Goal: Transaction & Acquisition: Book appointment/travel/reservation

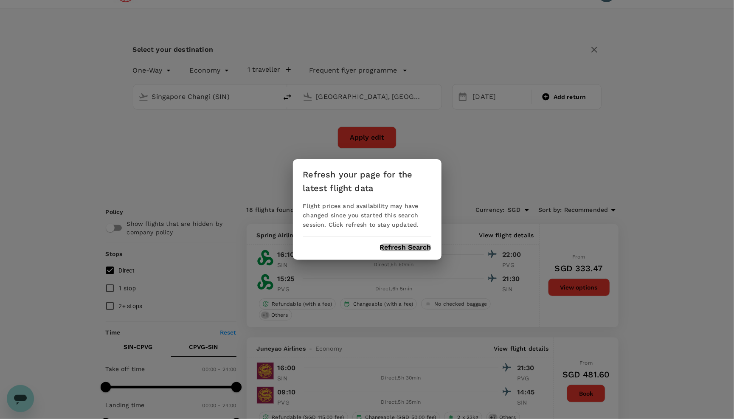
click at [397, 244] on button "Refresh Search" at bounding box center [405, 248] width 51 height 8
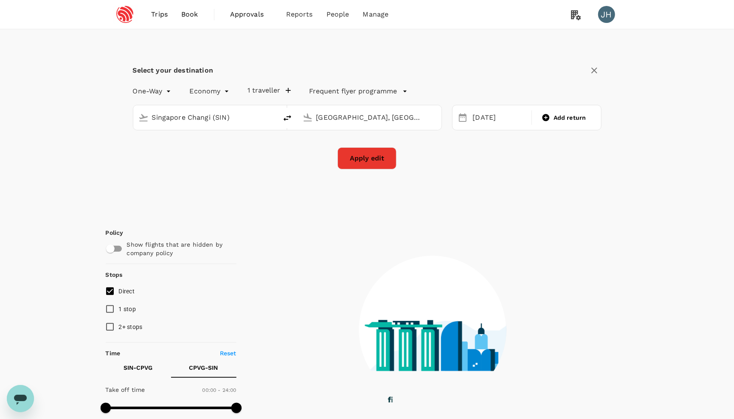
type input "roundtrip"
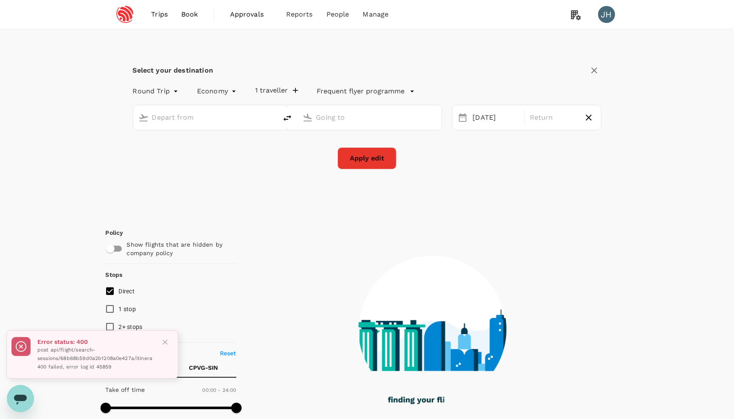
type input "Singapore Changi (SIN)"
type input "[GEOGRAPHIC_DATA], [GEOGRAPHIC_DATA] (any)"
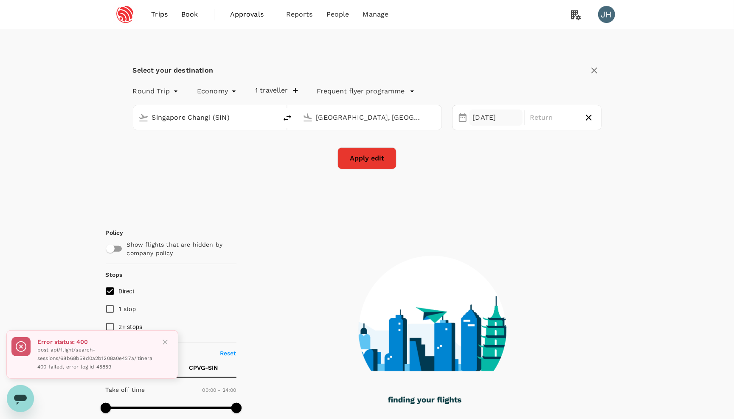
click at [474, 121] on div "[DATE]" at bounding box center [497, 118] width 54 height 17
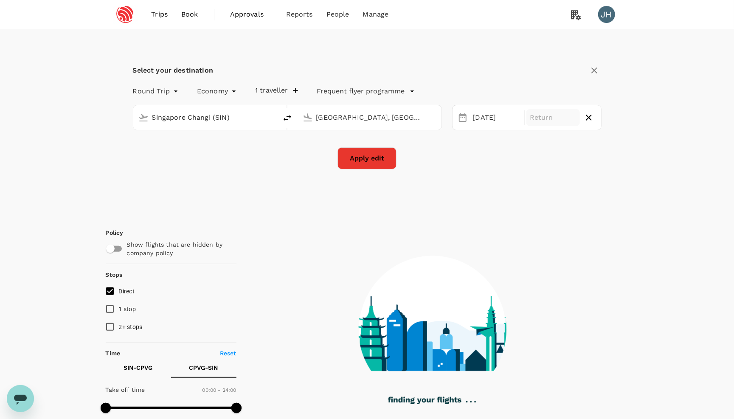
click at [556, 117] on p "Return" at bounding box center [553, 118] width 47 height 10
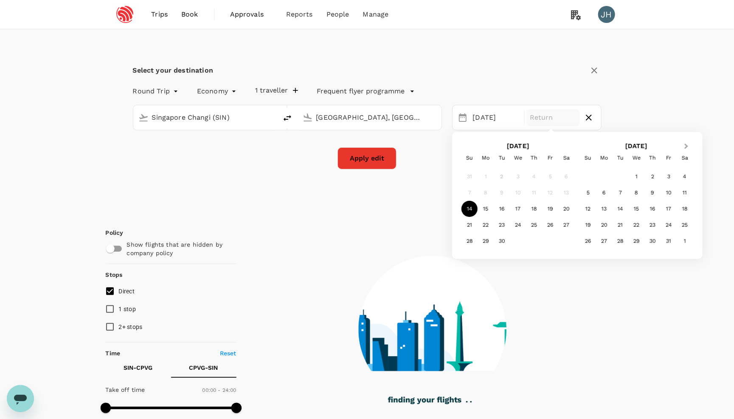
click at [681, 147] on button "Next Month" at bounding box center [687, 147] width 14 height 14
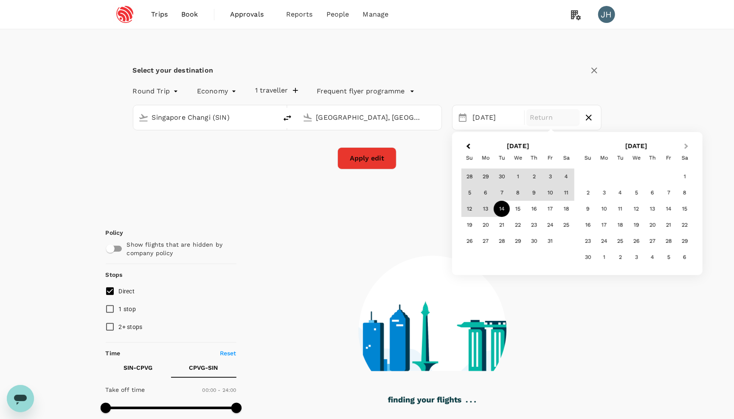
click at [681, 147] on button "Next Month" at bounding box center [687, 147] width 14 height 14
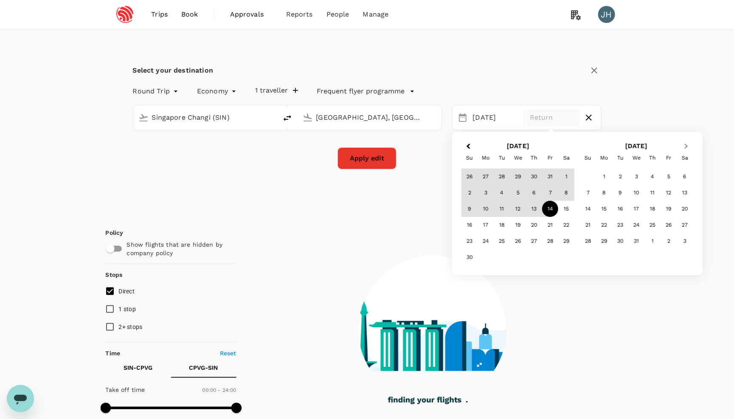
click at [686, 147] on span "Next Month" at bounding box center [686, 147] width 0 height 10
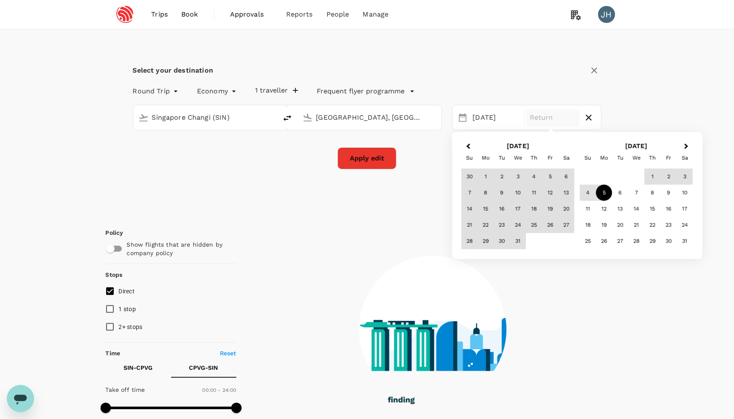
click at [605, 192] on div "5" at bounding box center [604, 193] width 16 height 16
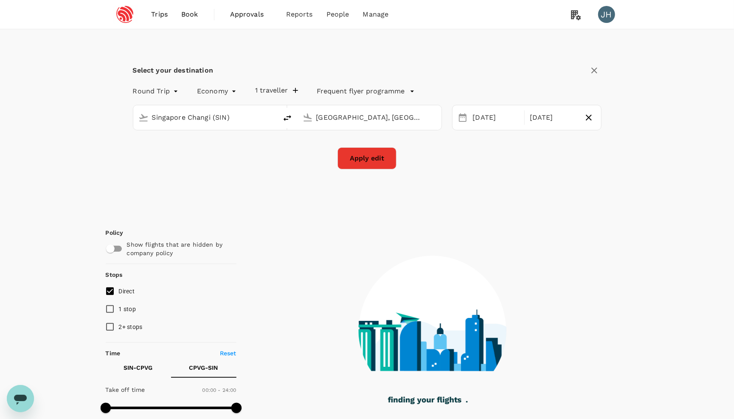
click at [377, 159] on button "Apply edit" at bounding box center [367, 158] width 59 height 22
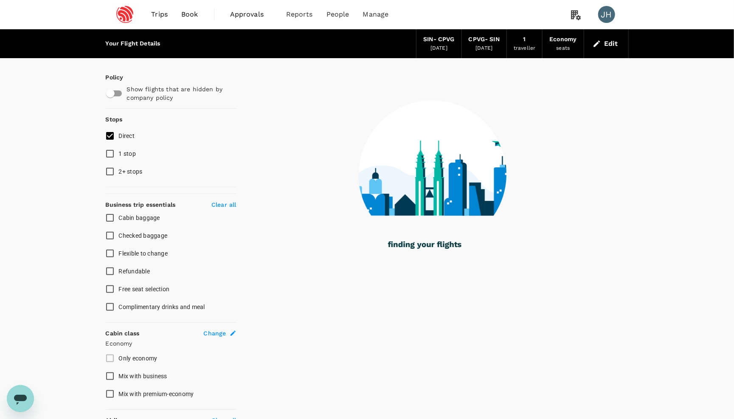
checkbox input "false"
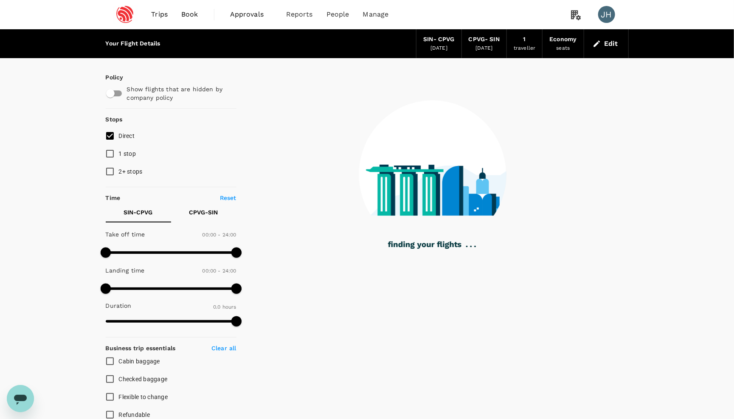
type input "1110"
checkbox input "true"
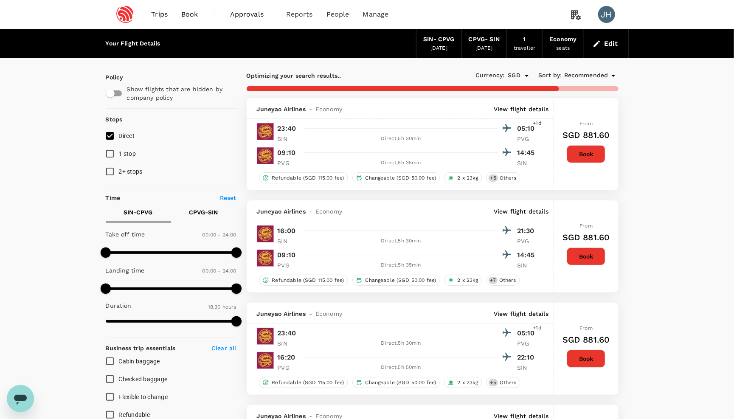
click at [124, 157] on span "1 stop" at bounding box center [127, 153] width 17 height 7
click at [119, 157] on input "1 stop" at bounding box center [110, 154] width 18 height 18
checkbox input "true"
click at [125, 174] on span "2+ stops" at bounding box center [131, 171] width 24 height 7
click at [119, 174] on input "2+ stops" at bounding box center [110, 172] width 18 height 18
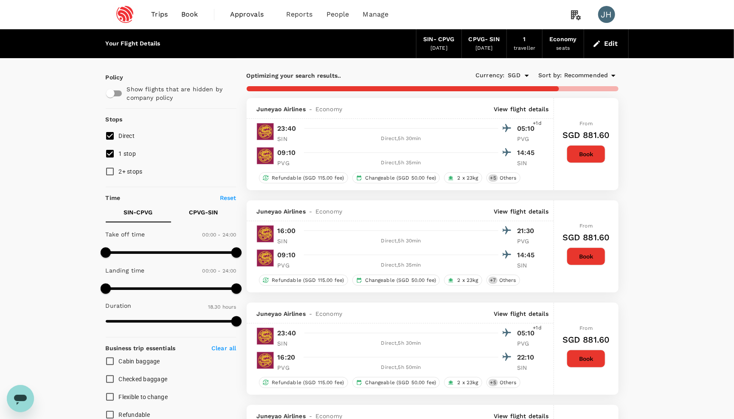
checkbox input "true"
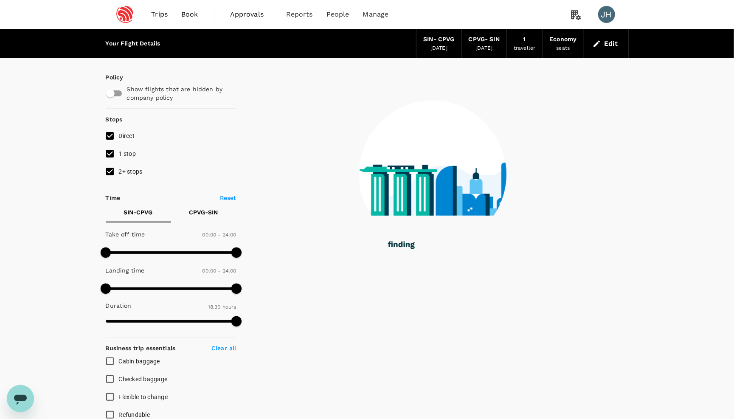
click at [122, 148] on label "1 stop" at bounding box center [165, 154] width 129 height 18
click at [119, 148] on input "1 stop" at bounding box center [110, 154] width 18 height 18
checkbox input "false"
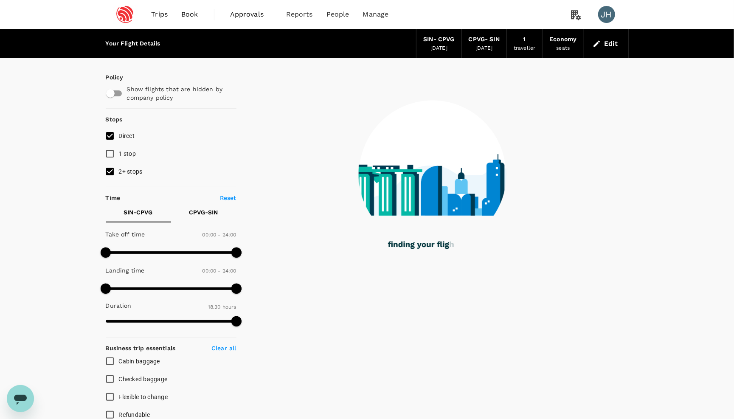
click at [124, 181] on label "2+ stops" at bounding box center [165, 172] width 129 height 18
click at [119, 181] on input "2+ stops" at bounding box center [110, 172] width 18 height 18
checkbox input "false"
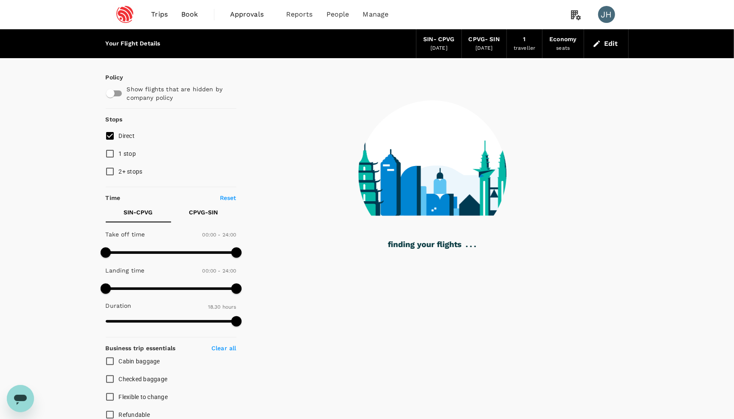
click at [432, 168] on image at bounding box center [375, 178] width 519 height 75
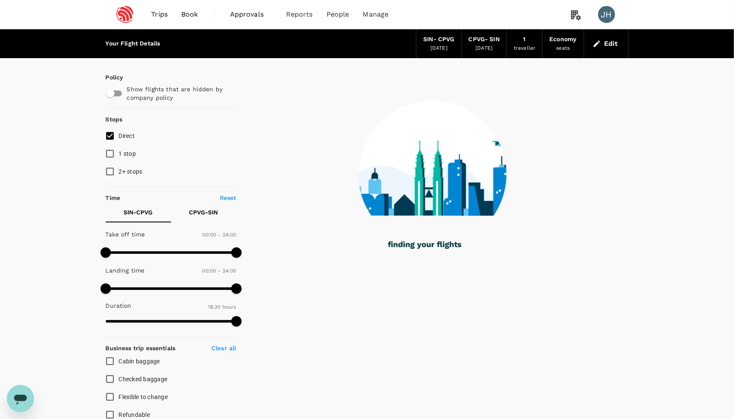
type input "1200"
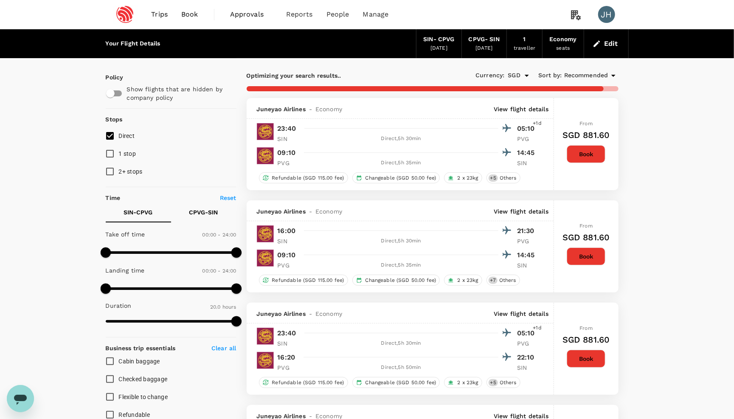
click at [588, 72] on span "Recommended" at bounding box center [587, 75] width 44 height 9
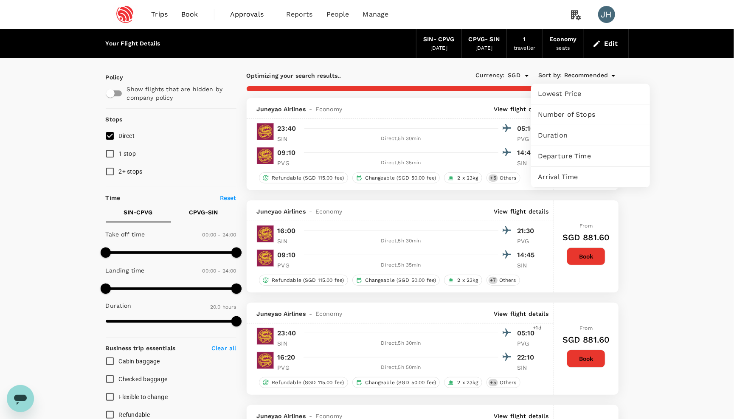
click at [582, 96] on span "Lowest Price" at bounding box center [590, 94] width 105 height 10
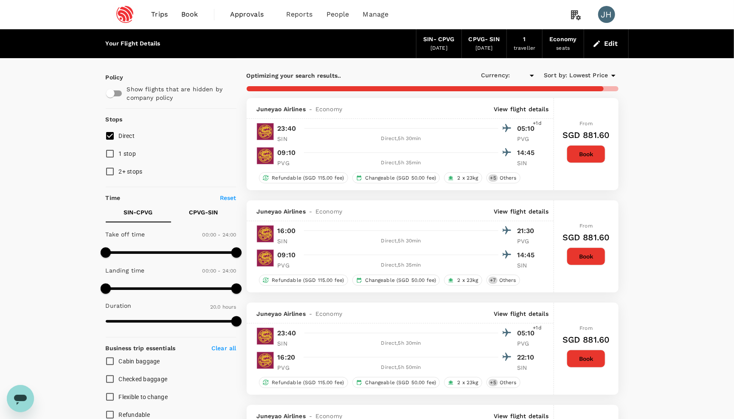
type input "SGD"
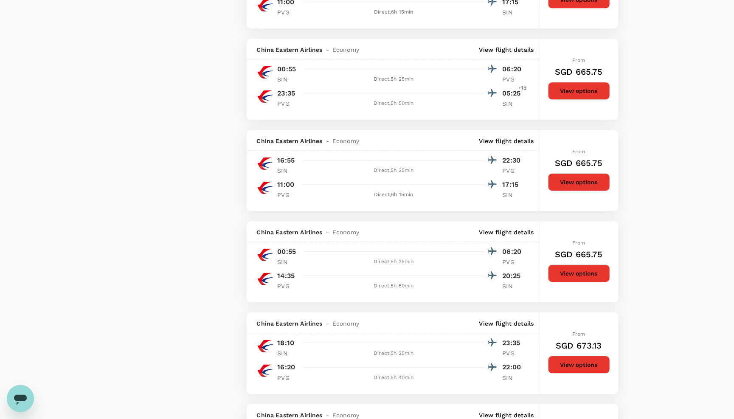
scroll to position [1354, 0]
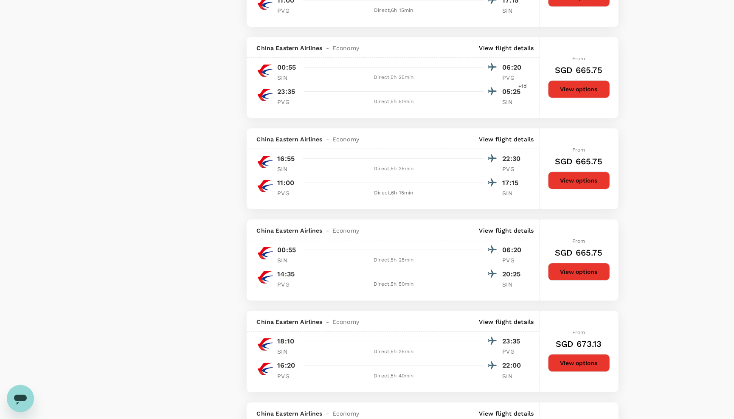
click at [562, 189] on button "View options" at bounding box center [579, 181] width 62 height 18
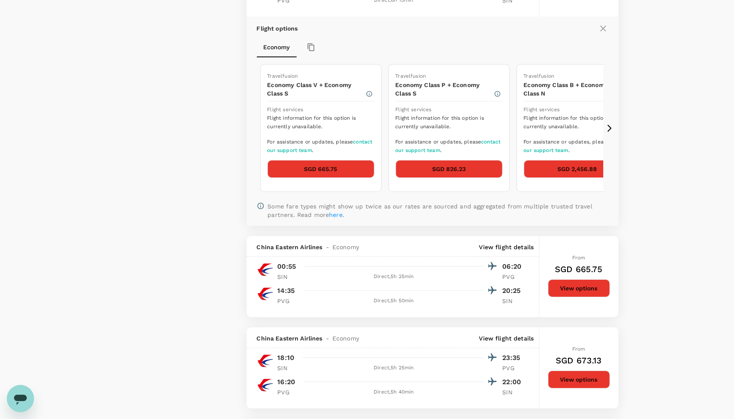
scroll to position [1547, 0]
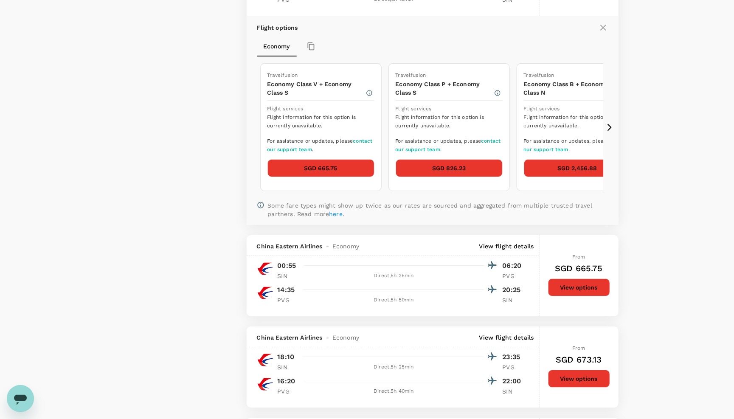
click at [321, 177] on button "SGD 665.75" at bounding box center [321, 168] width 107 height 18
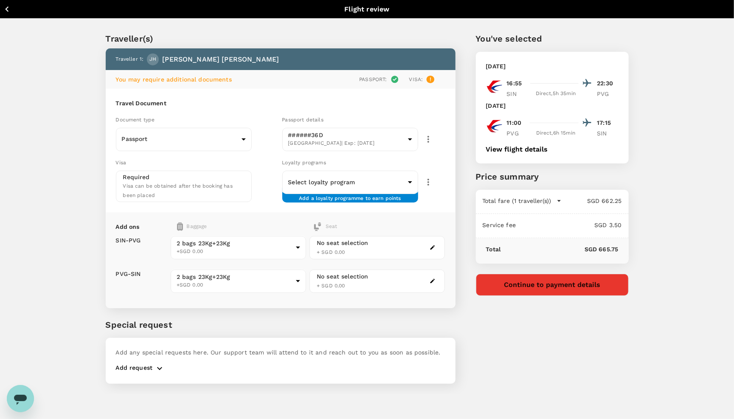
click at [505, 153] on button "View flight details" at bounding box center [517, 150] width 62 height 8
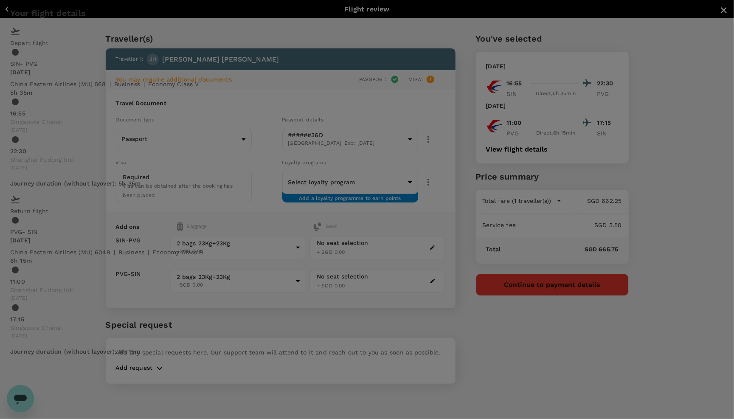
click at [719, 15] on icon "close" at bounding box center [724, 10] width 10 height 10
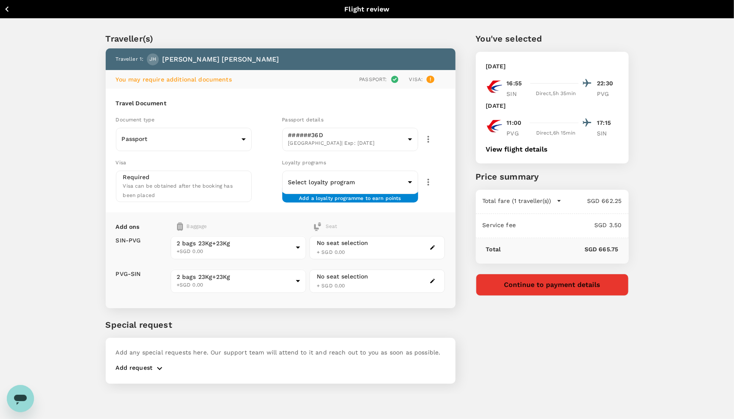
click at [5, 12] on icon "button" at bounding box center [7, 9] width 11 height 11
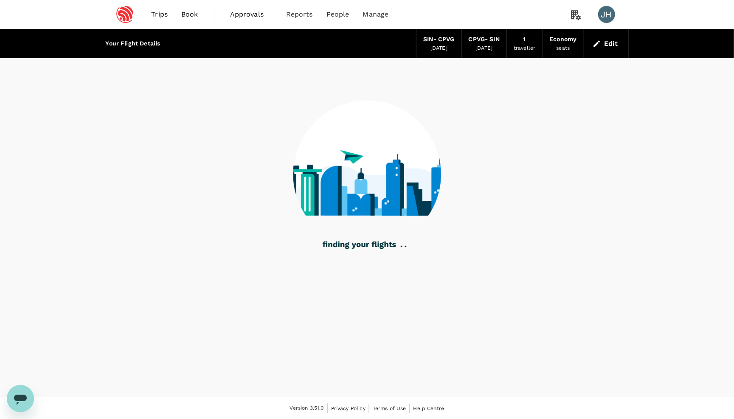
click at [610, 43] on button "Edit" at bounding box center [606, 44] width 31 height 14
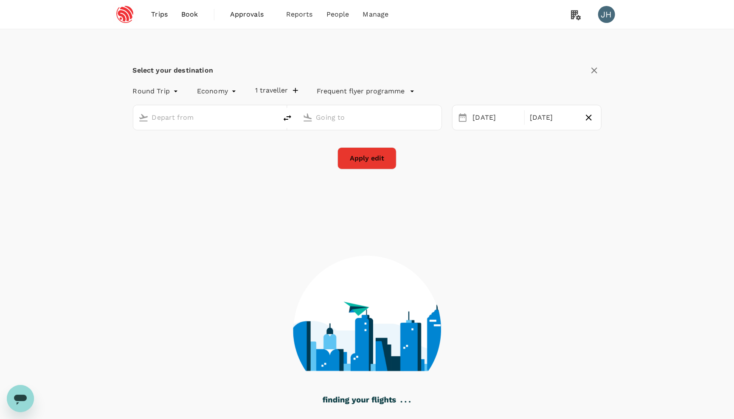
type input "Singapore Changi (SIN)"
type input "[GEOGRAPHIC_DATA], [GEOGRAPHIC_DATA] (any)"
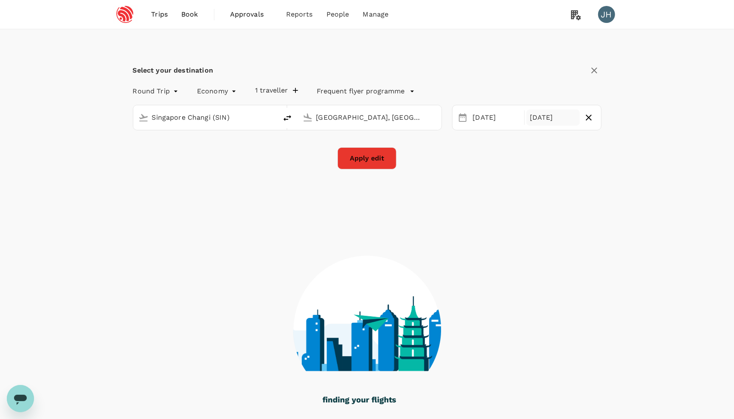
click at [542, 116] on div "[DATE]" at bounding box center [554, 118] width 54 height 17
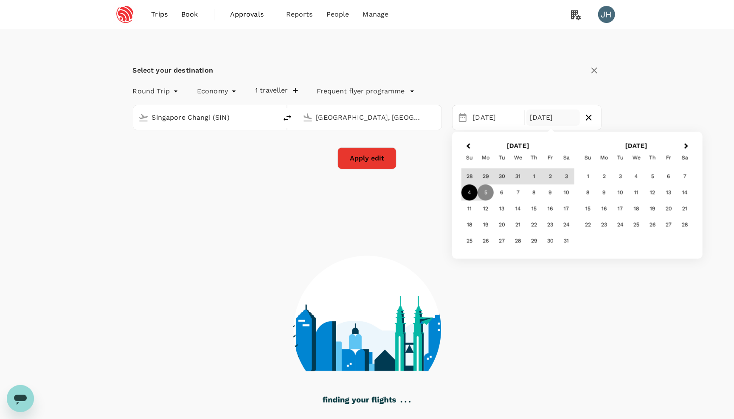
click at [471, 192] on div "4" at bounding box center [470, 193] width 16 height 16
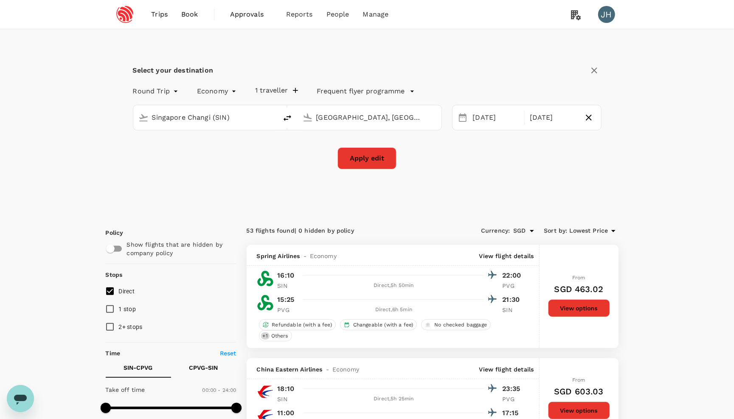
click at [383, 158] on button "Apply edit" at bounding box center [367, 158] width 59 height 22
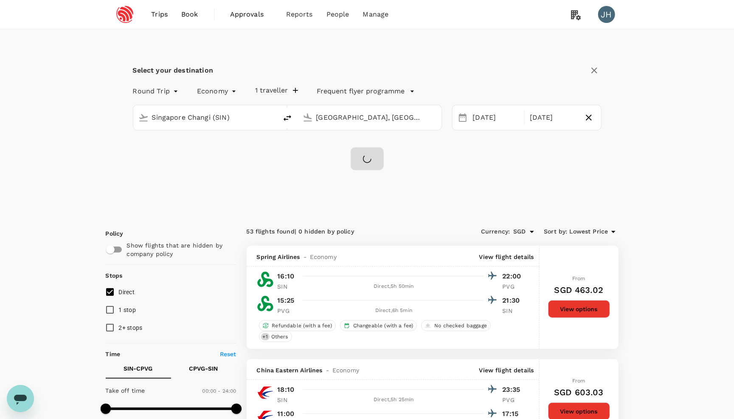
checkbox input "false"
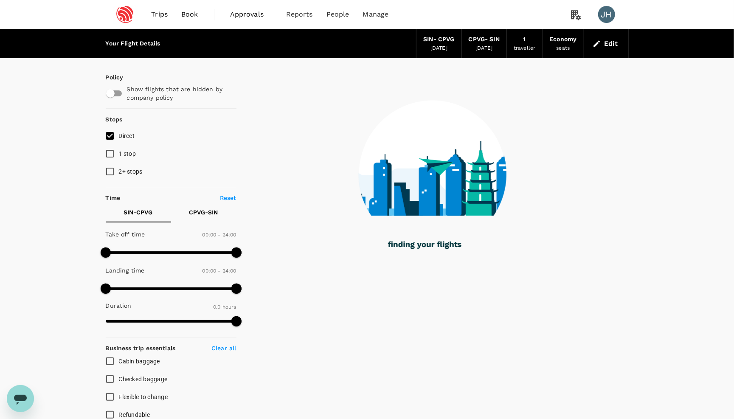
type input "1110"
checkbox input "true"
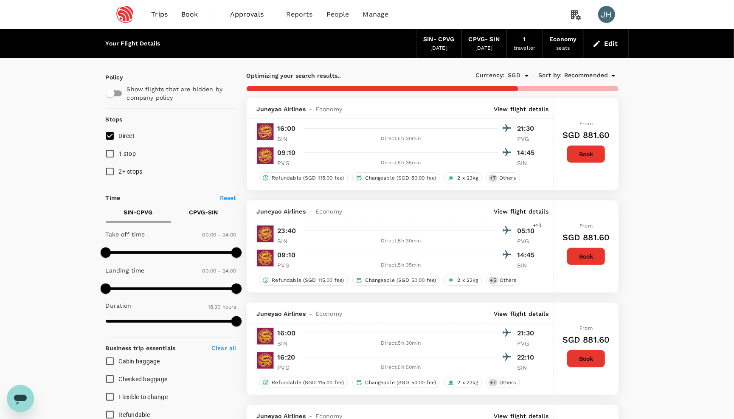
type input "1200"
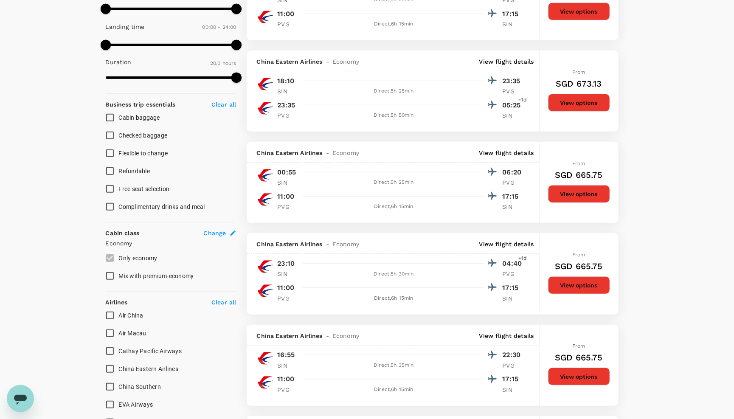
scroll to position [471, 0]
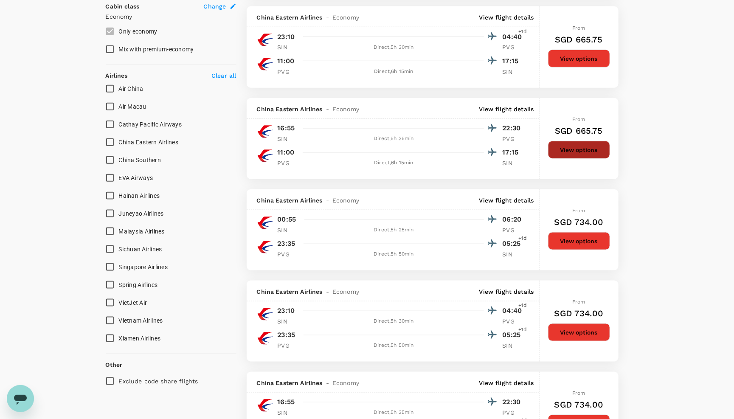
click at [571, 159] on button "View options" at bounding box center [579, 150] width 62 height 18
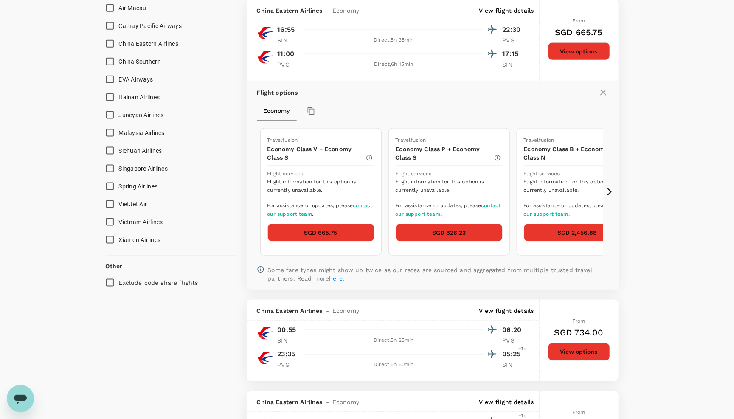
scroll to position [590, 0]
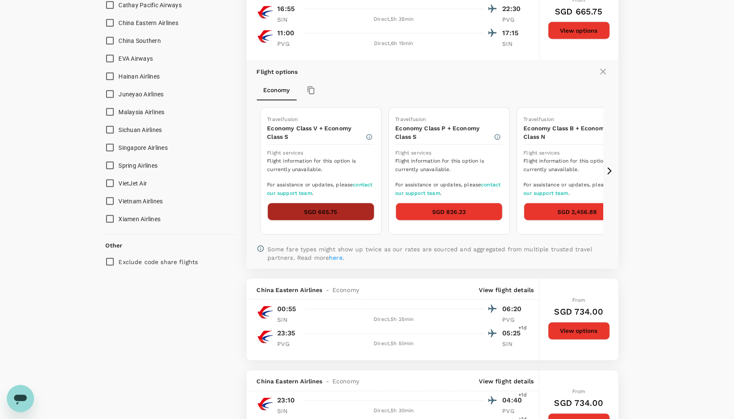
click at [302, 221] on button "SGD 665.75" at bounding box center [321, 212] width 107 height 18
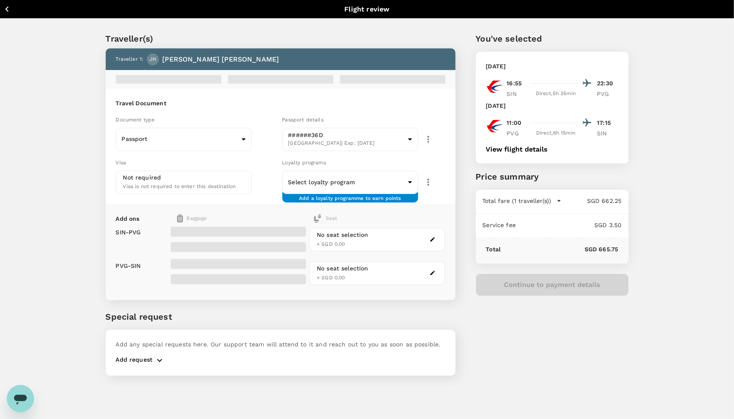
click at [526, 152] on button "View flight details" at bounding box center [517, 150] width 62 height 8
